Goal: Find specific page/section: Find specific page/section

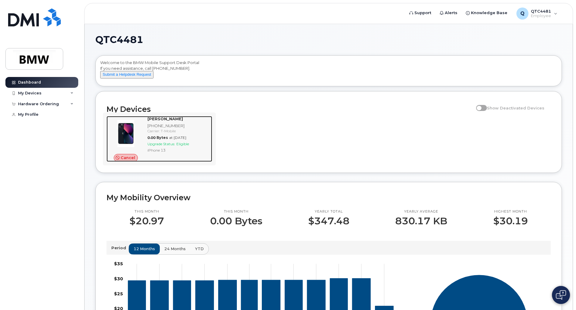
click at [128, 161] on span "Cancel" at bounding box center [128, 158] width 14 height 6
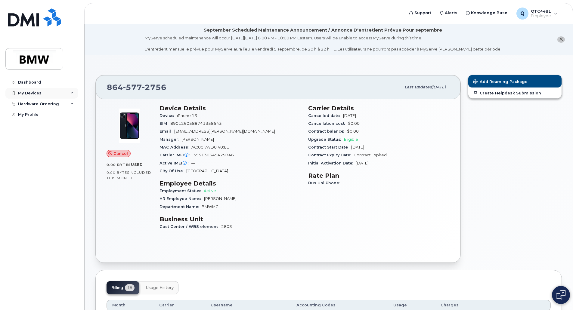
click at [54, 94] on div "My Devices" at bounding box center [41, 93] width 73 height 11
click at [52, 120] on div "([PERSON_NAME])" at bounding box center [55, 121] width 37 height 5
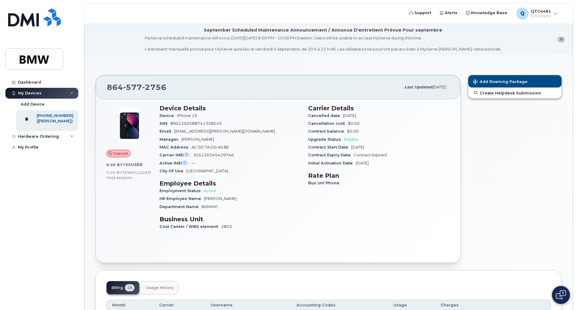
click at [70, 95] on div "My Devices" at bounding box center [41, 93] width 73 height 11
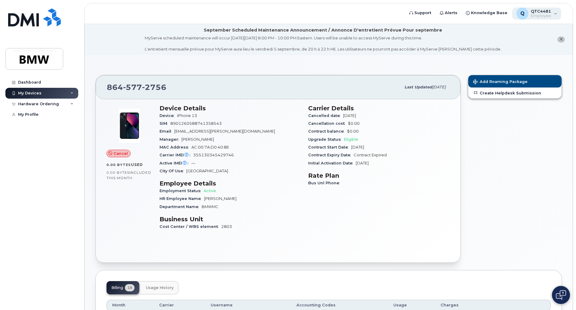
click at [553, 14] on div "Q QTC4481 Employee" at bounding box center [536, 14] width 49 height 12
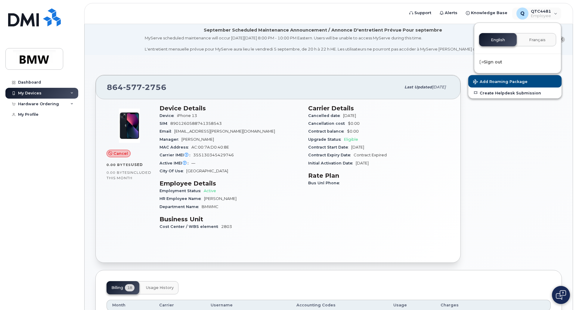
click at [541, 168] on div "Add Roaming Package Create Helpdesk Submission" at bounding box center [514, 169] width 101 height 196
